Goal: Consume media (video, audio)

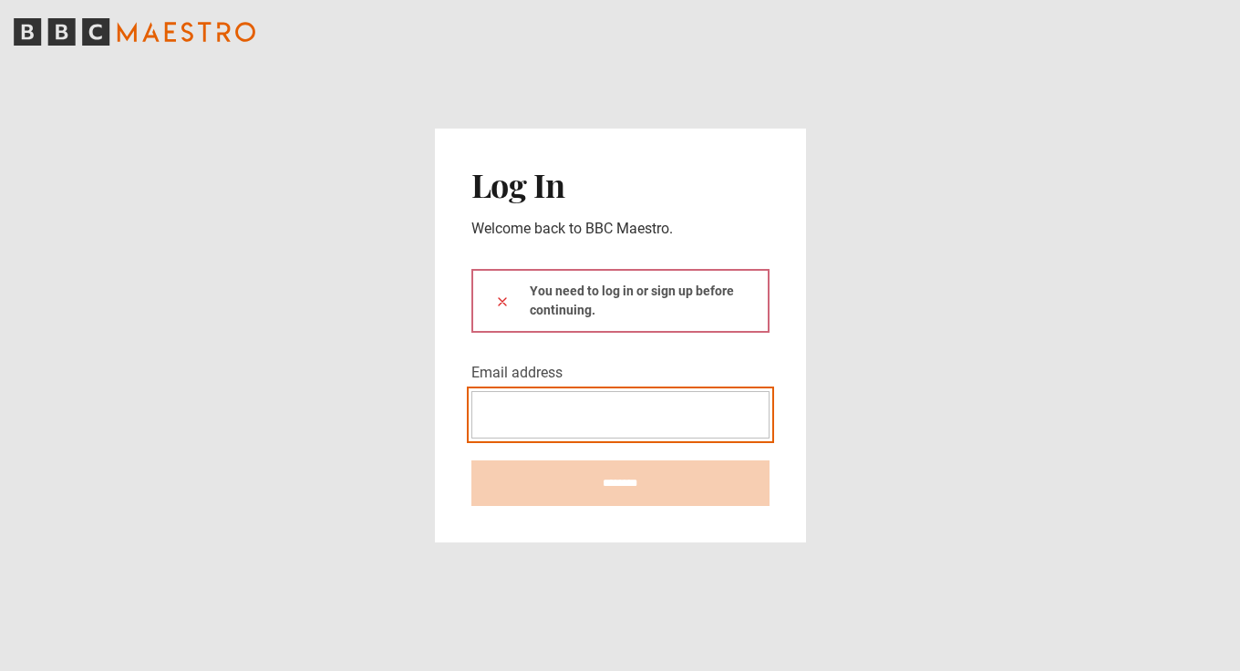
type input "**********"
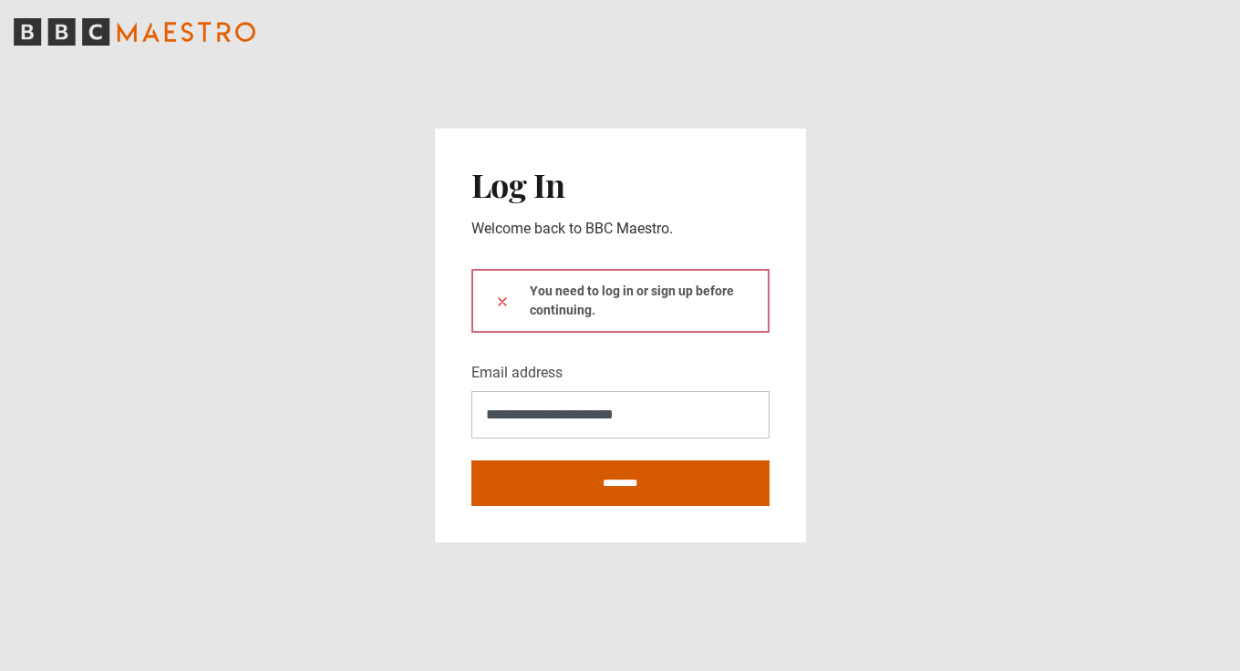
click at [600, 490] on input "********" at bounding box center [620, 483] width 298 height 46
type input "**********"
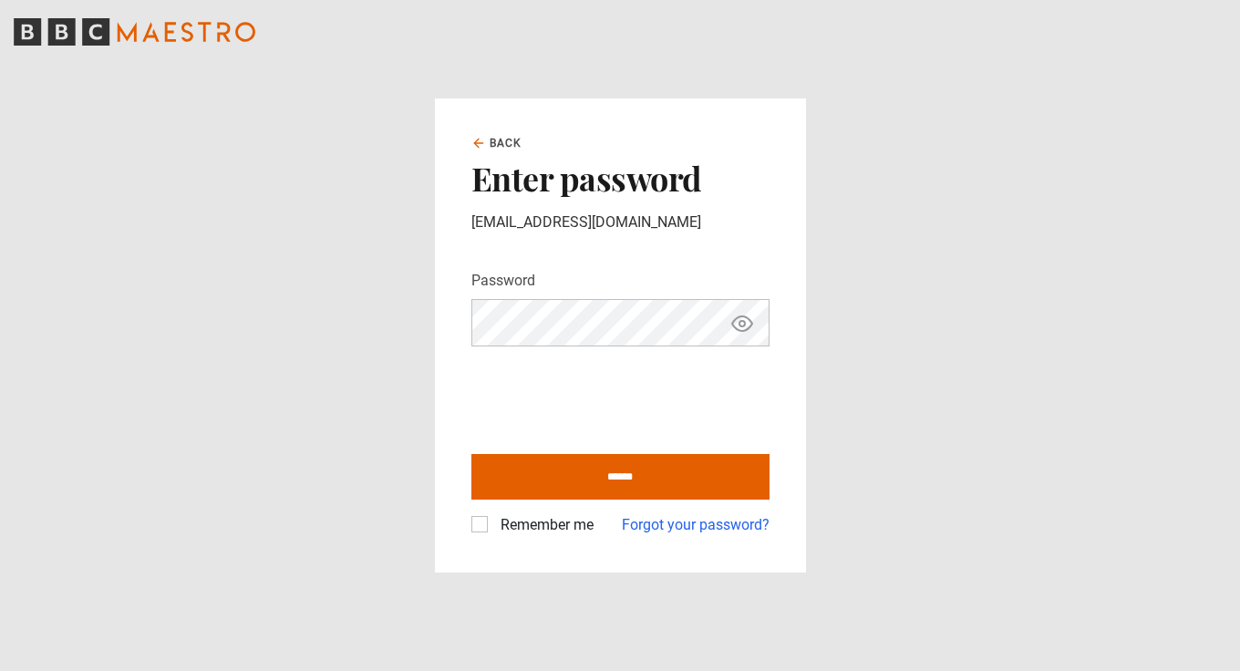
click at [493, 525] on label "Remember me" at bounding box center [543, 525] width 100 height 22
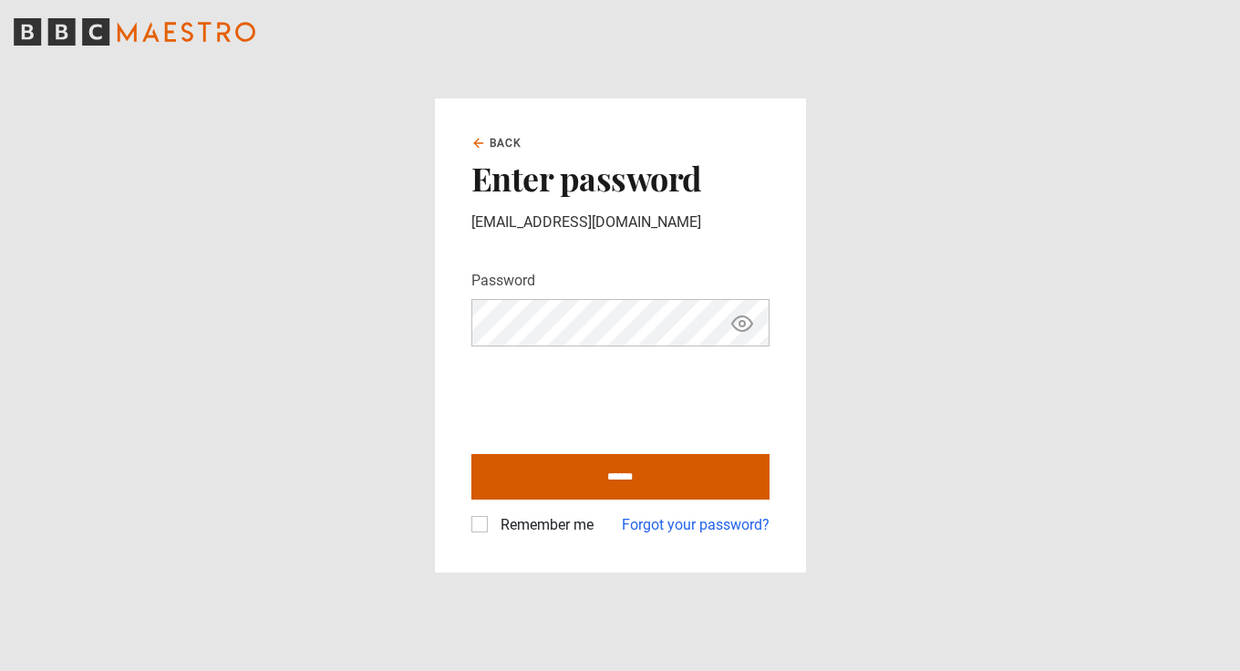
click at [573, 470] on input "******" at bounding box center [620, 477] width 298 height 46
type input "**********"
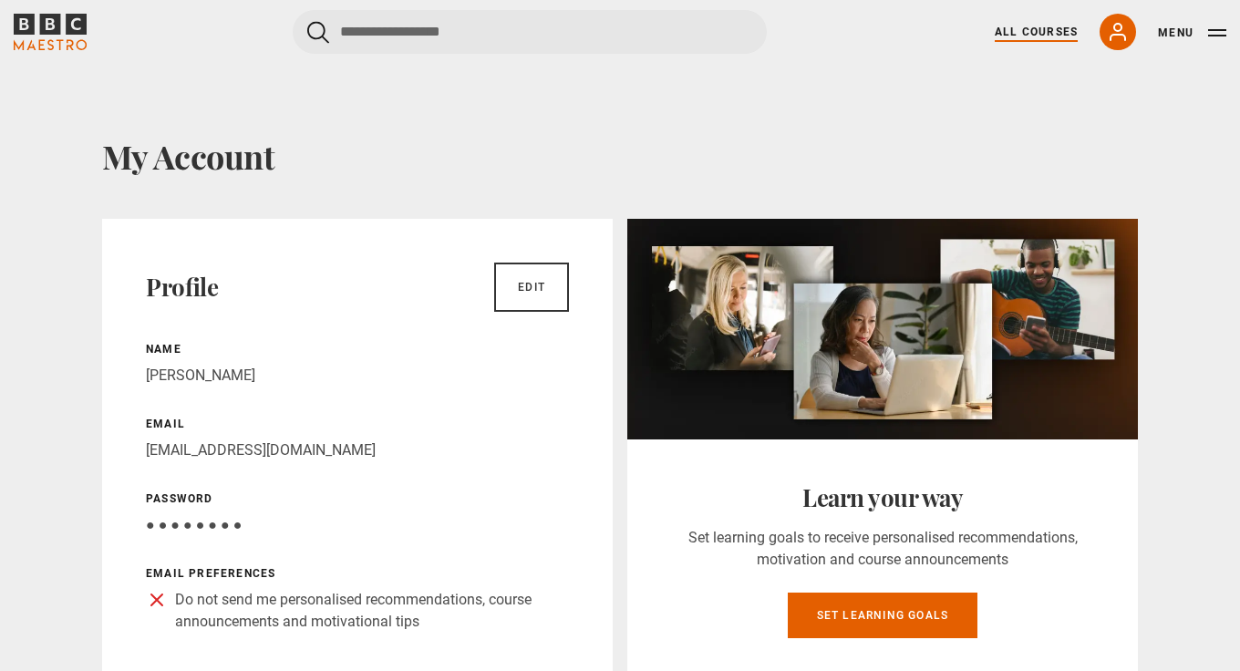
click at [1044, 32] on link "All Courses" at bounding box center [1036, 32] width 83 height 16
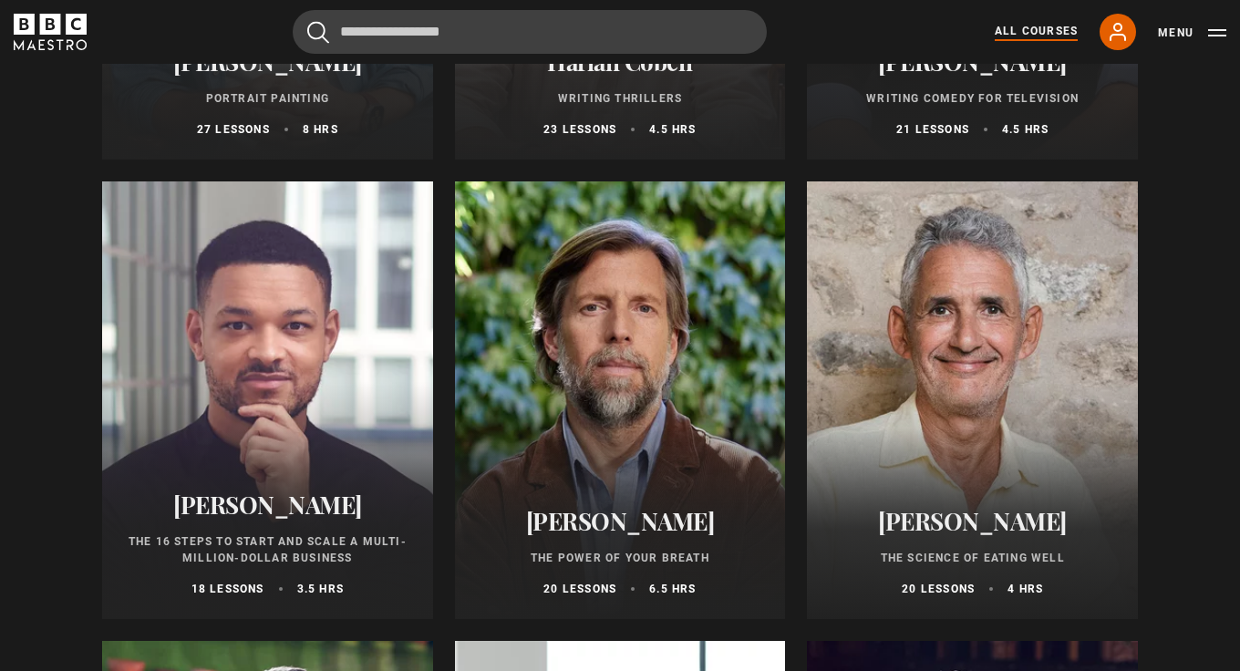
scroll to position [1946, 0]
click at [657, 383] on div at bounding box center [620, 400] width 331 height 438
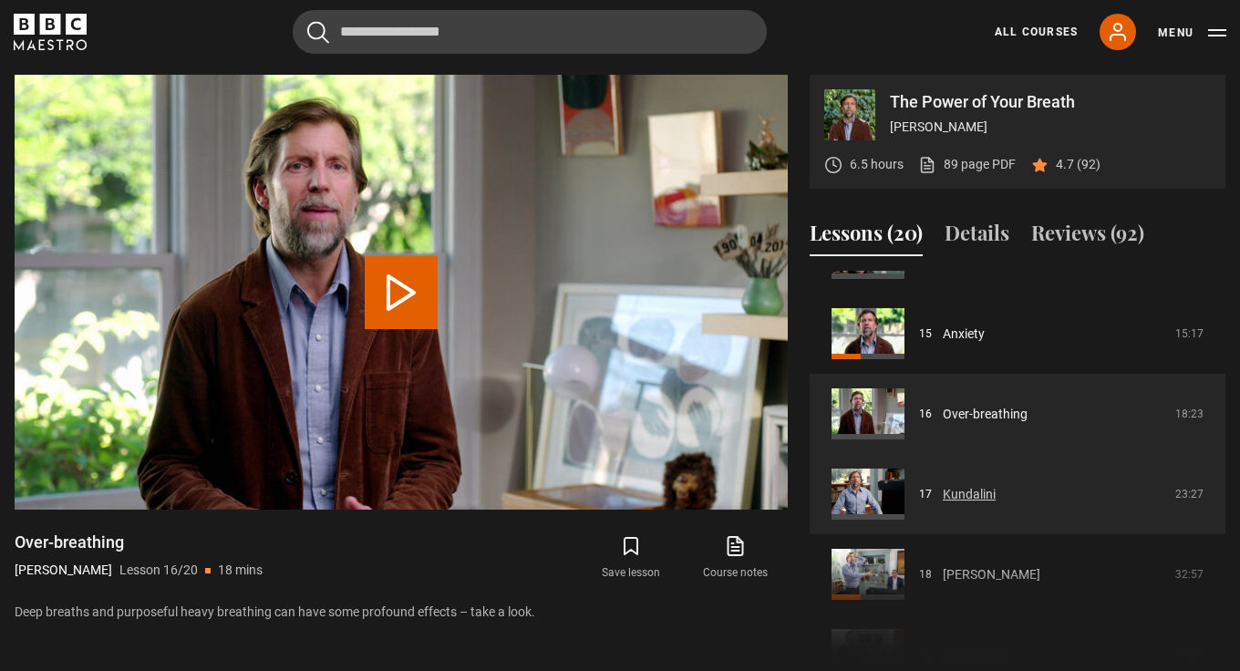
scroll to position [1169, 0]
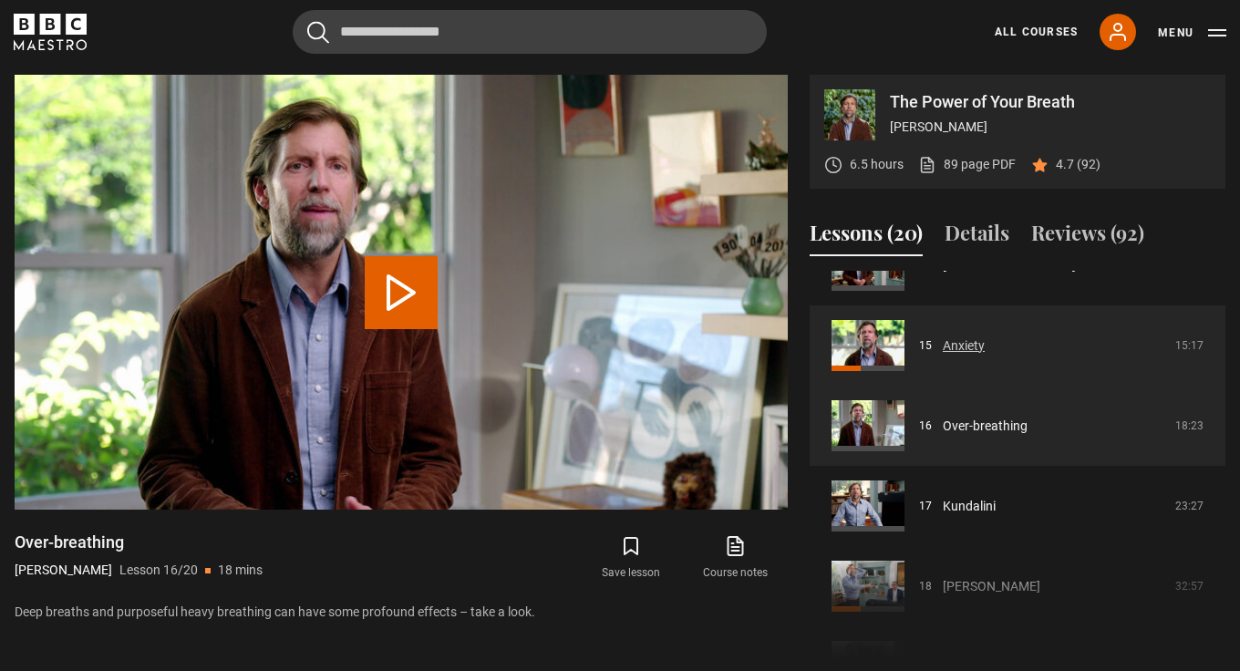
click at [949, 336] on link "Anxiety" at bounding box center [964, 345] width 42 height 19
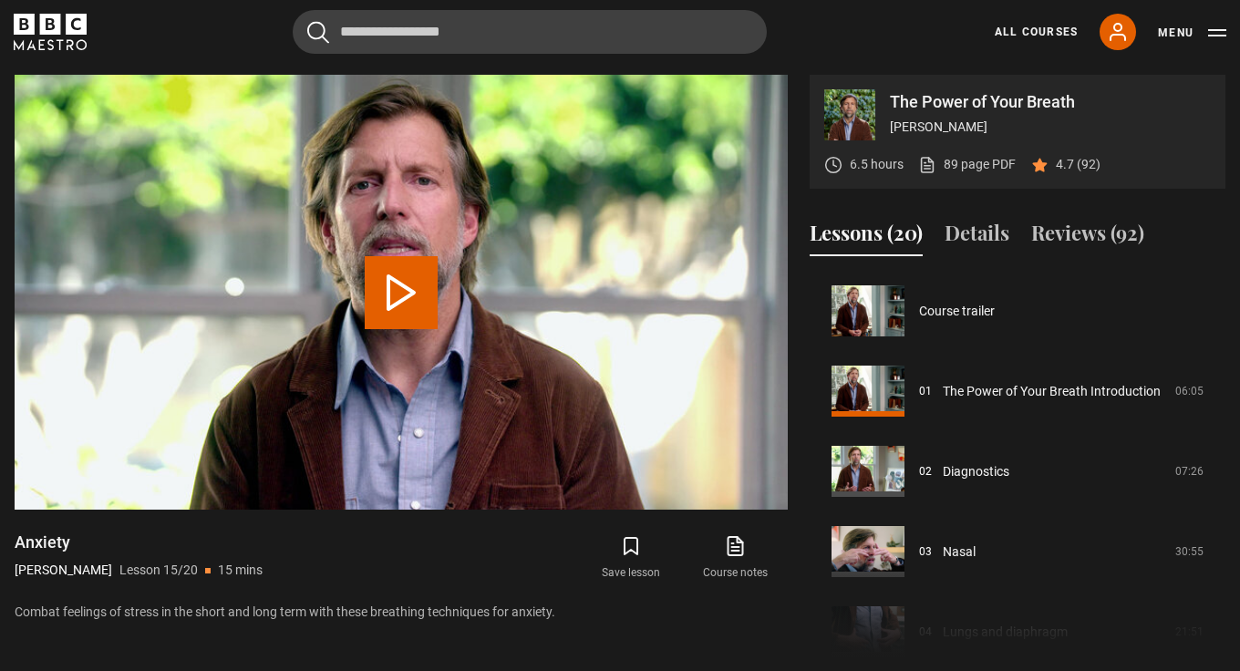
scroll to position [1123, 0]
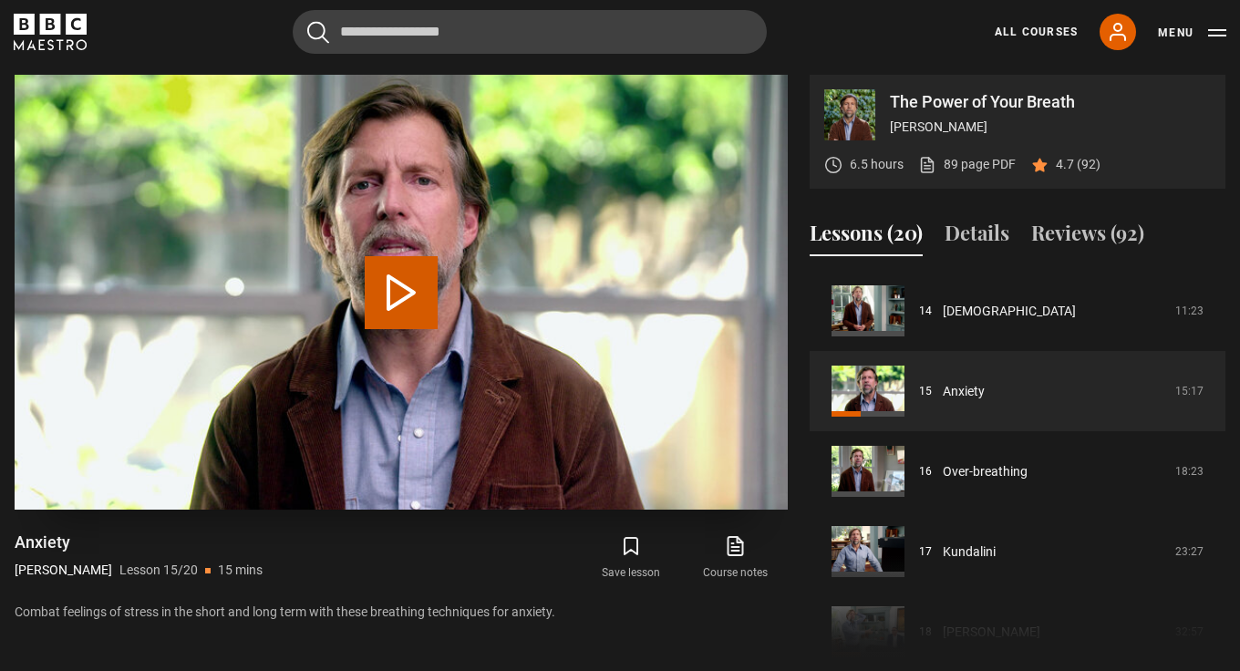
click at [390, 281] on button "Play Lesson Anxiety" at bounding box center [401, 292] width 73 height 73
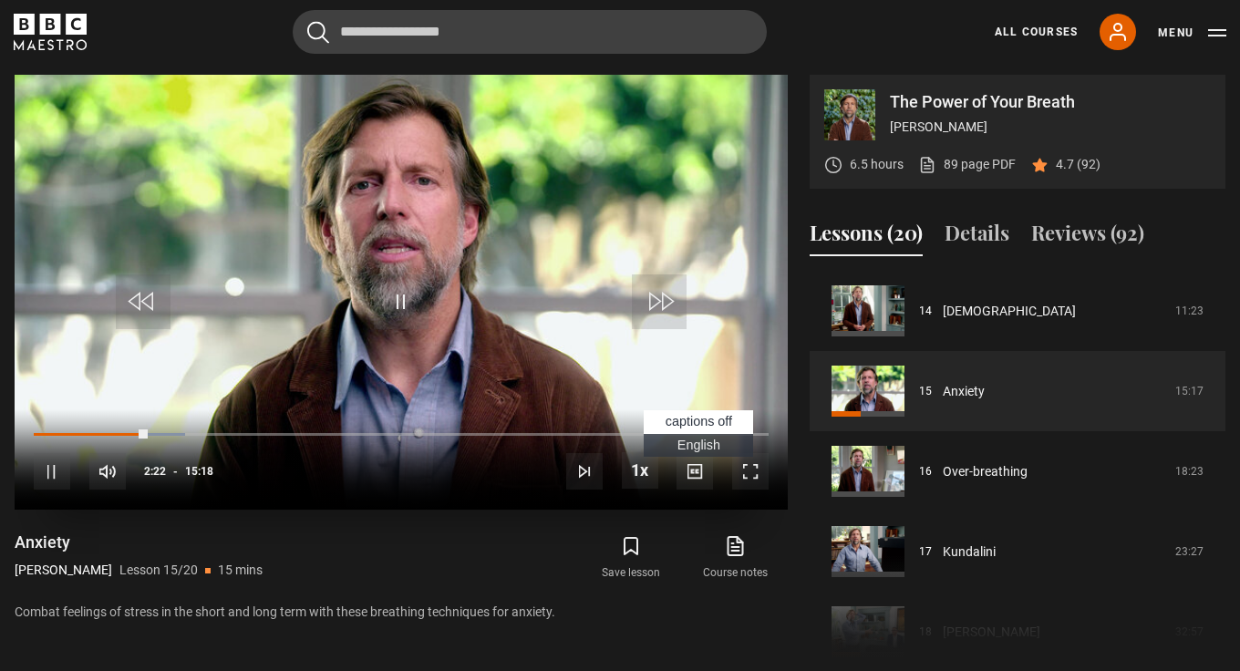
click at [698, 443] on span "English Captions" at bounding box center [698, 445] width 43 height 15
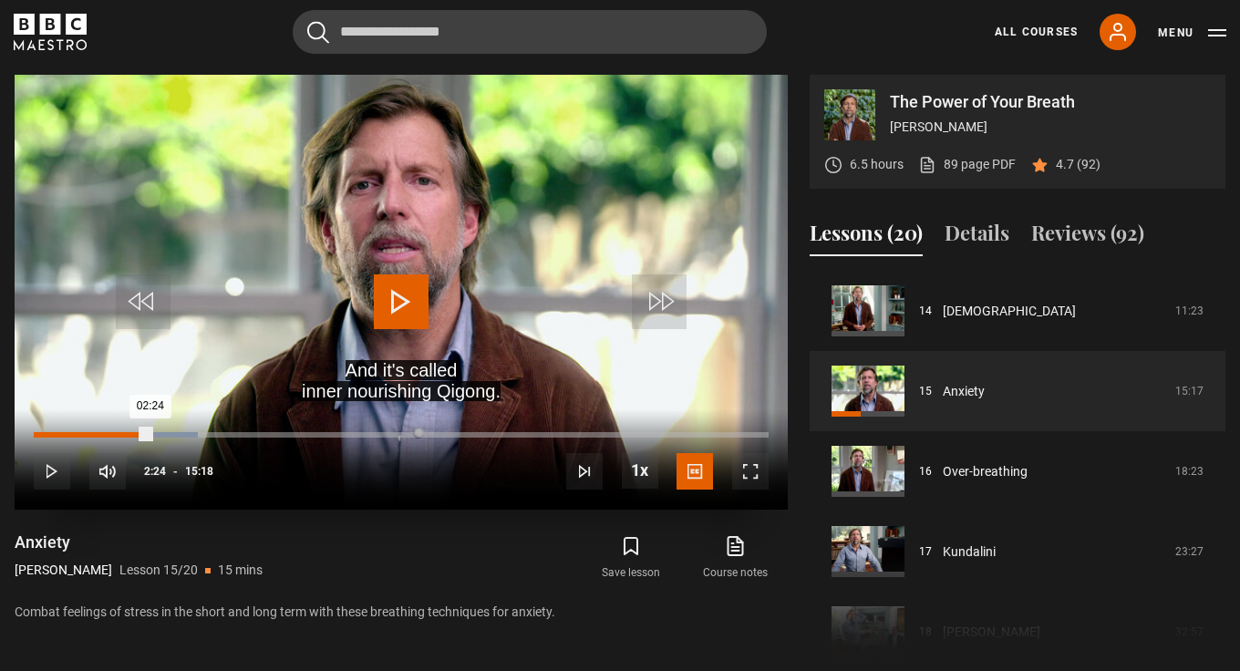
click at [150, 432] on div "02:24" at bounding box center [92, 434] width 117 height 5
click at [150, 432] on div "02:24" at bounding box center [92, 434] width 116 height 5
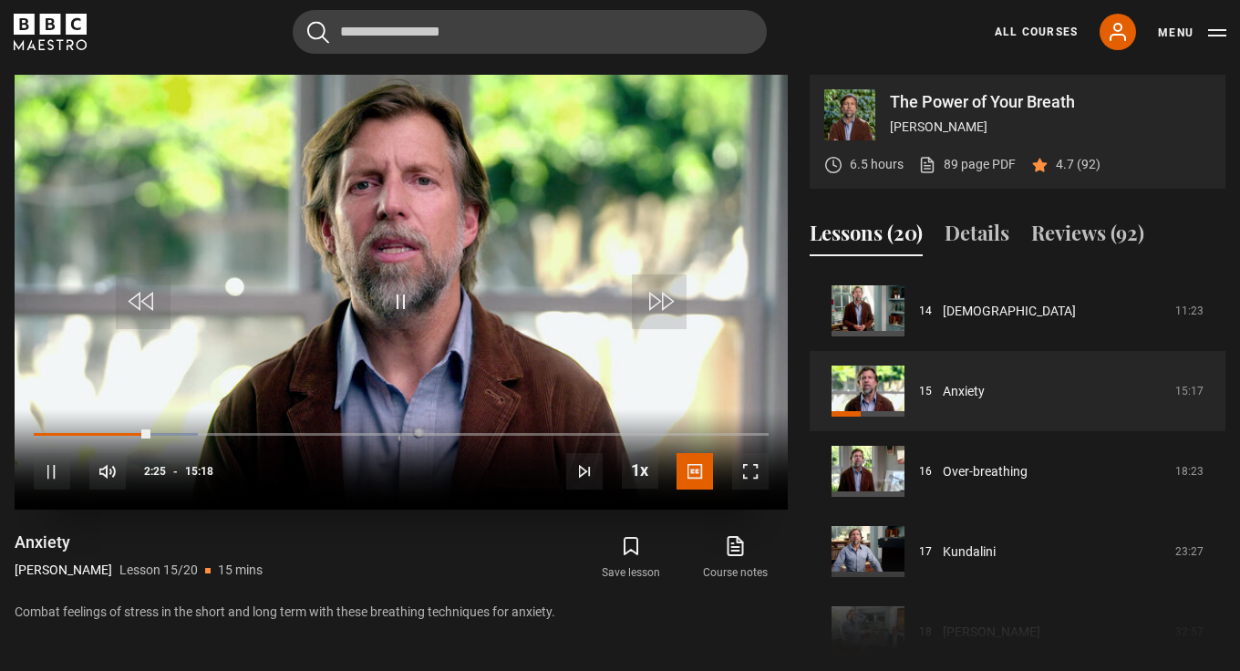
click at [392, 289] on span "Video Player" at bounding box center [401, 301] width 55 height 55
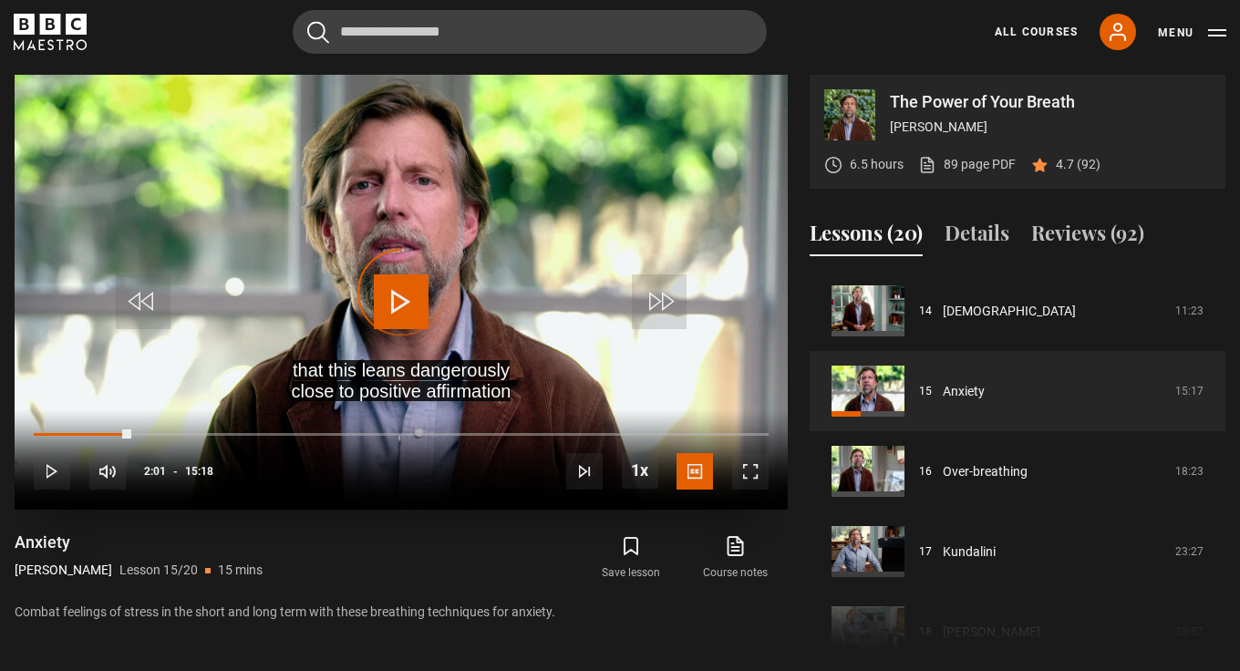
drag, startPoint x: 146, startPoint y: 428, endPoint x: 133, endPoint y: 428, distance: 12.8
click at [133, 428] on div "10s Skip Back 10 seconds Play 10s Skip Forward 10 seconds Loaded : 0.00% 02:05 …" at bounding box center [401, 459] width 773 height 101
click at [401, 294] on div "Video Player is loading." at bounding box center [401, 292] width 91 height 91
click at [401, 294] on span "Video Player" at bounding box center [401, 301] width 55 height 55
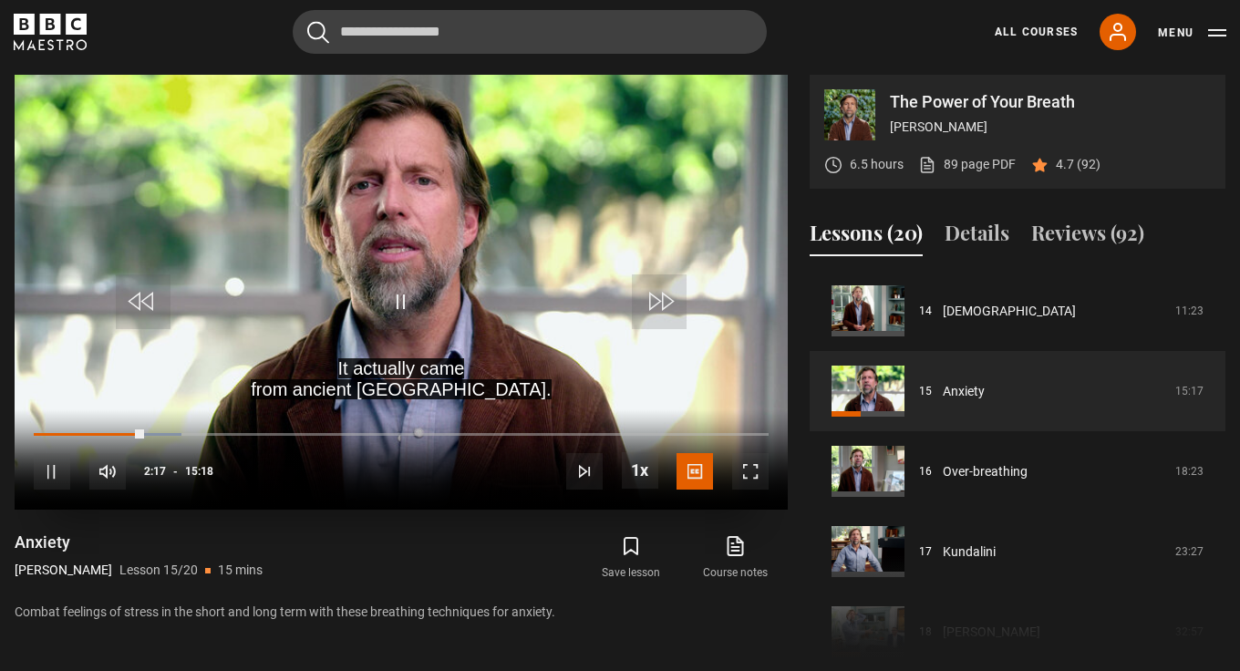
click at [400, 294] on span "Video Player" at bounding box center [401, 301] width 55 height 55
click at [398, 294] on span "Video Player" at bounding box center [401, 301] width 55 height 55
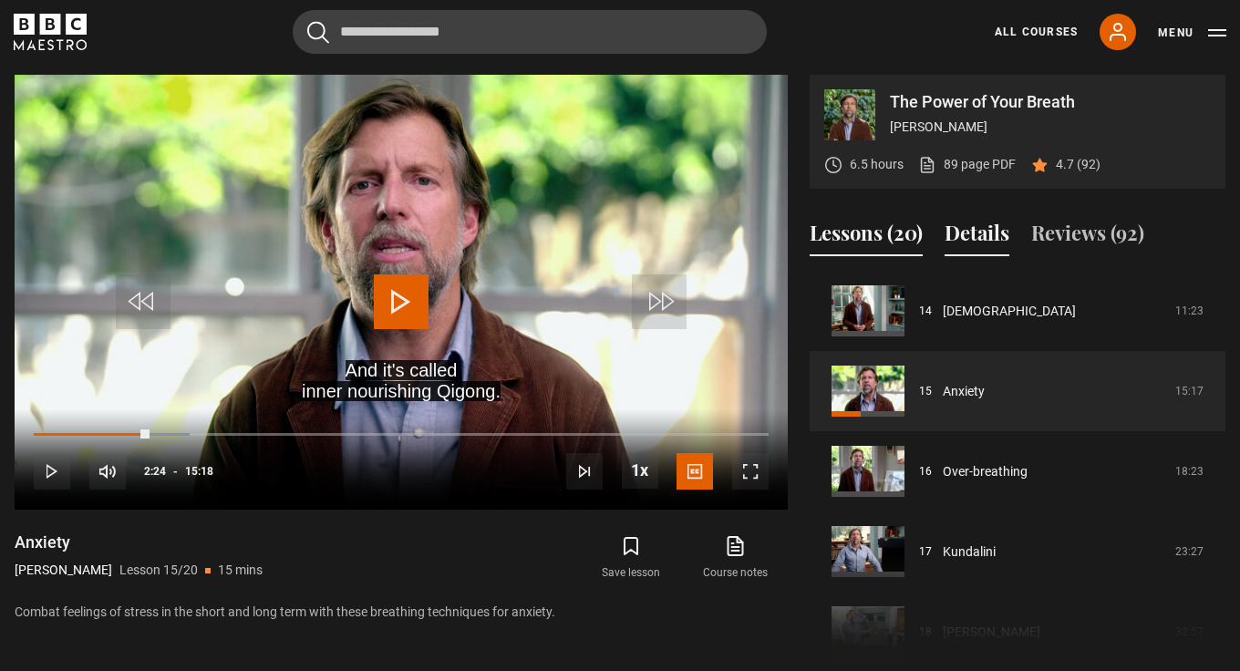
click at [973, 229] on button "Details" at bounding box center [977, 237] width 65 height 38
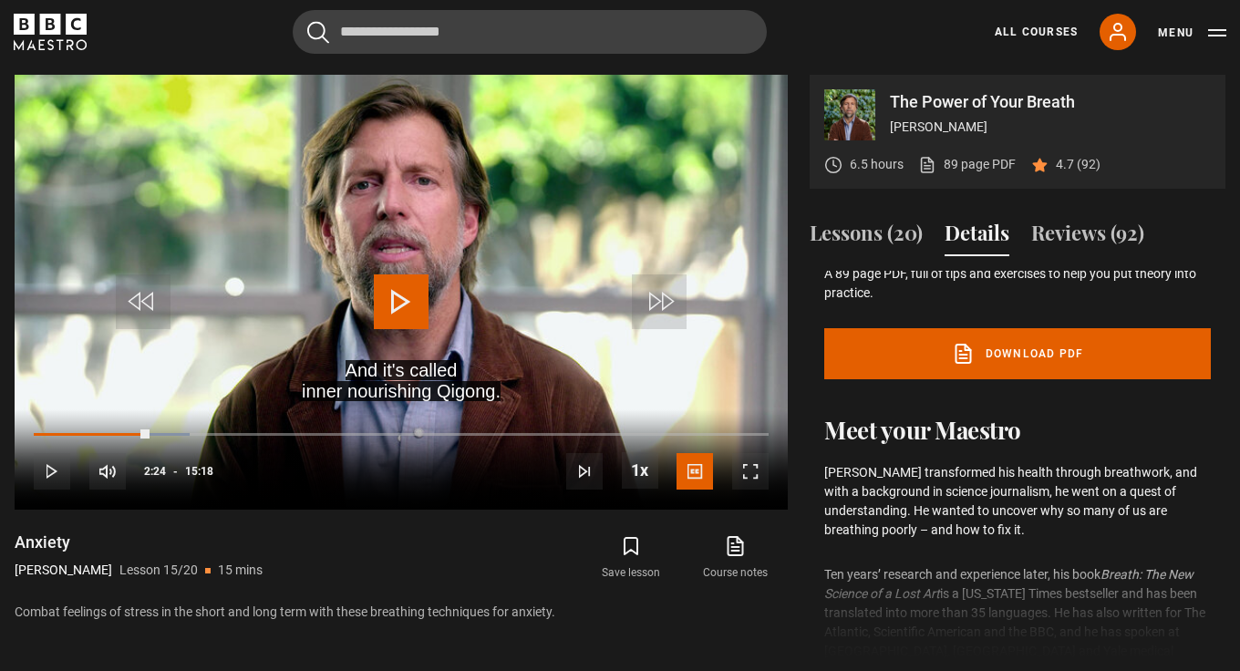
scroll to position [398, 0]
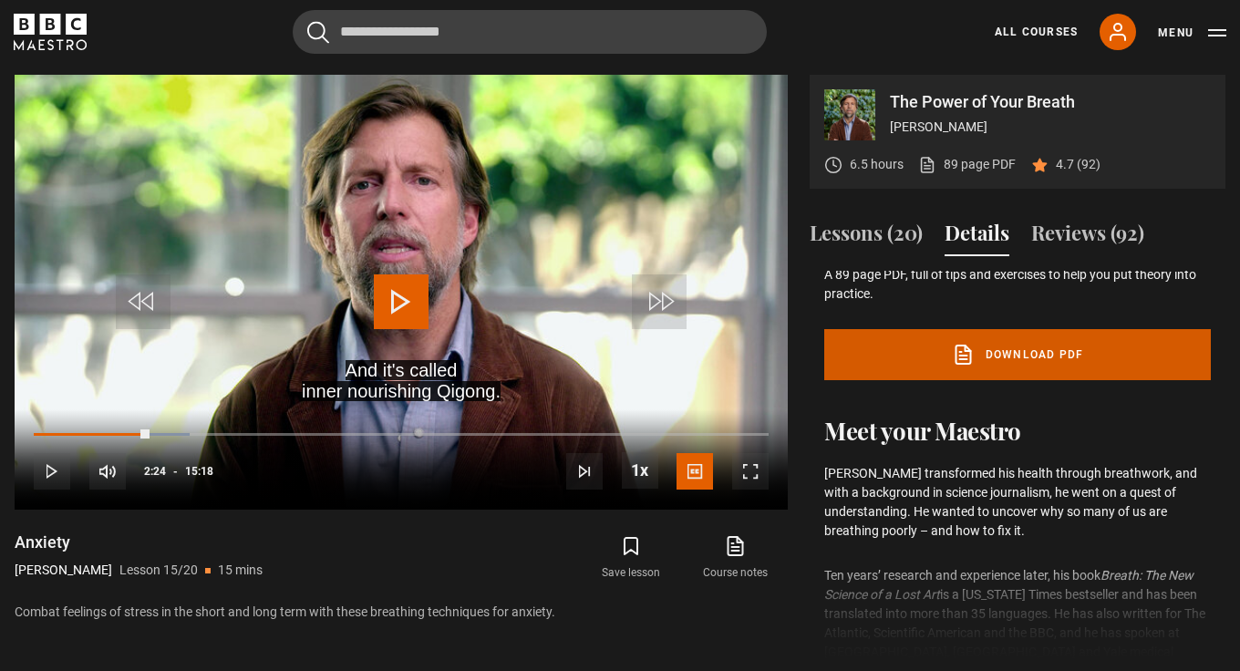
click at [1002, 351] on link "Download PDF" at bounding box center [1017, 354] width 387 height 51
